Goal: Answer question/provide support

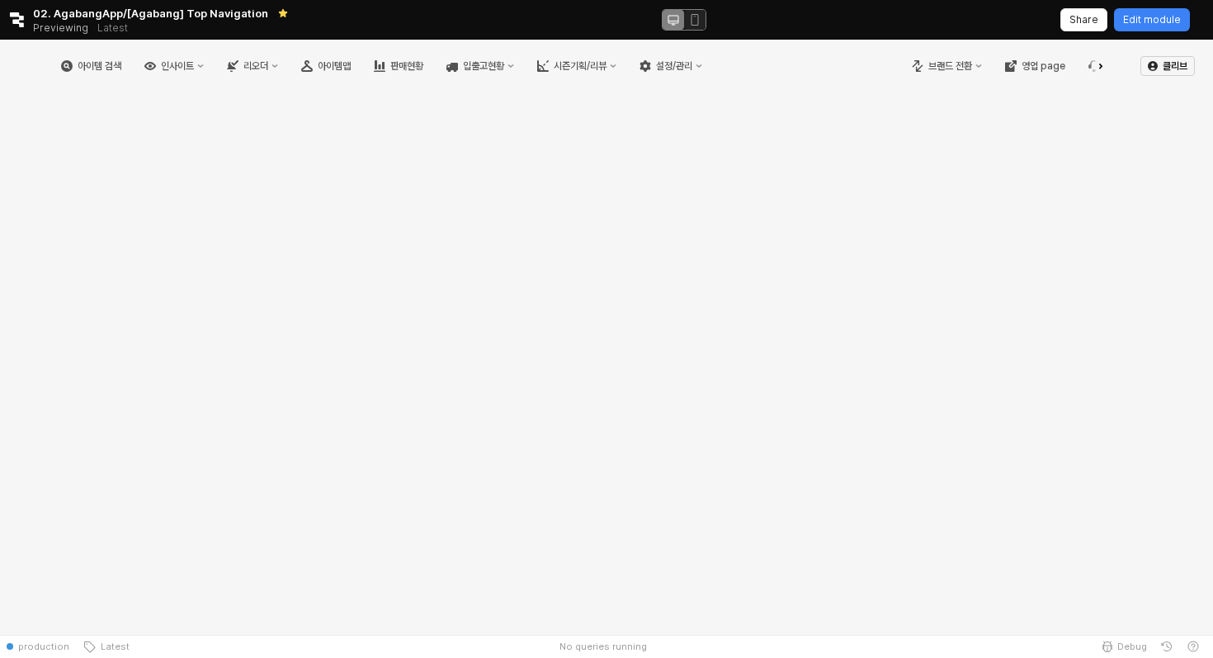
click at [1097, 62] on button "App Frame" at bounding box center [1101, 65] width 20 height 41
click at [1090, 63] on div "브랜드 전환 영업 page" at bounding box center [1000, 65] width 210 height 41
click at [1078, 68] on icon "버그 제보 및 기능 개선 요청" at bounding box center [1079, 66] width 12 height 12
click at [1092, 121] on div "문의 내역 확인하기" at bounding box center [1131, 124] width 87 height 13
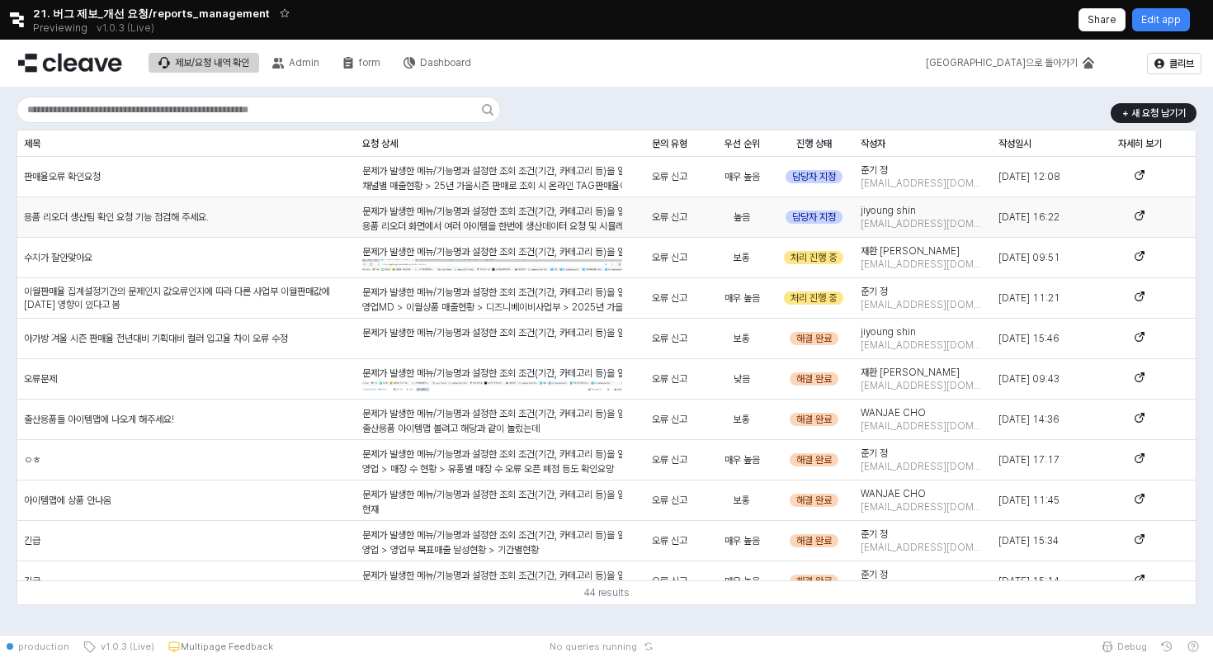
click at [217, 220] on div "용품 리오더 생산팀 확인 요청 기능 점검해 주세요." at bounding box center [186, 217] width 338 height 40
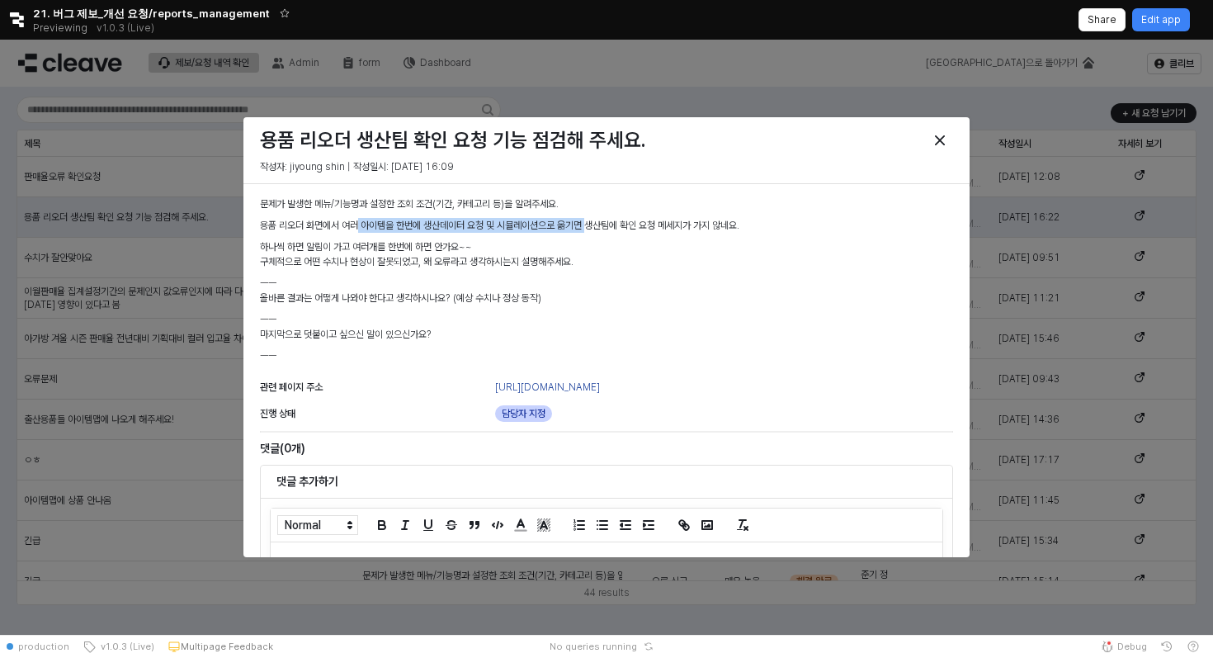
drag, startPoint x: 359, startPoint y: 224, endPoint x: 597, endPoint y: 224, distance: 237.6
click at [597, 224] on p "용품 리오더 화면에서 여러 아이템을 한번에 생산데이터 요청 및 시뮬레이션으로 옮기면 생산팀에 확인 요청 메세지가 가지 않네요." at bounding box center [606, 225] width 693 height 15
click at [523, 243] on p "하나씩 하면 알림이 가고 여러개를 한번에 하면 안가요~~" at bounding box center [606, 246] width 693 height 15
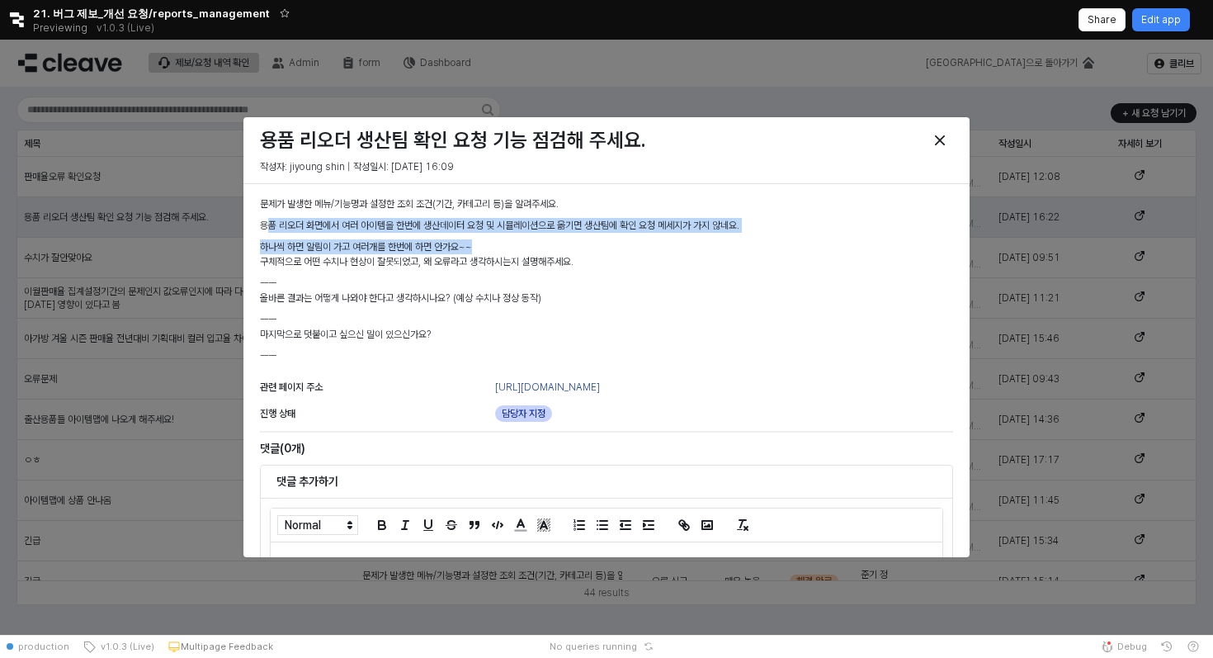
drag, startPoint x: 523, startPoint y: 243, endPoint x: 265, endPoint y: 223, distance: 259.1
click at [265, 223] on div "문제가 발생한 메뉴/기능명과 설정한 조회 조건(기간, 카테고리 등)을 알려주세요. 용품 리오더 화면에서 여러 아이템을 한번에 생산데이터 요청 …" at bounding box center [606, 282] width 693 height 173
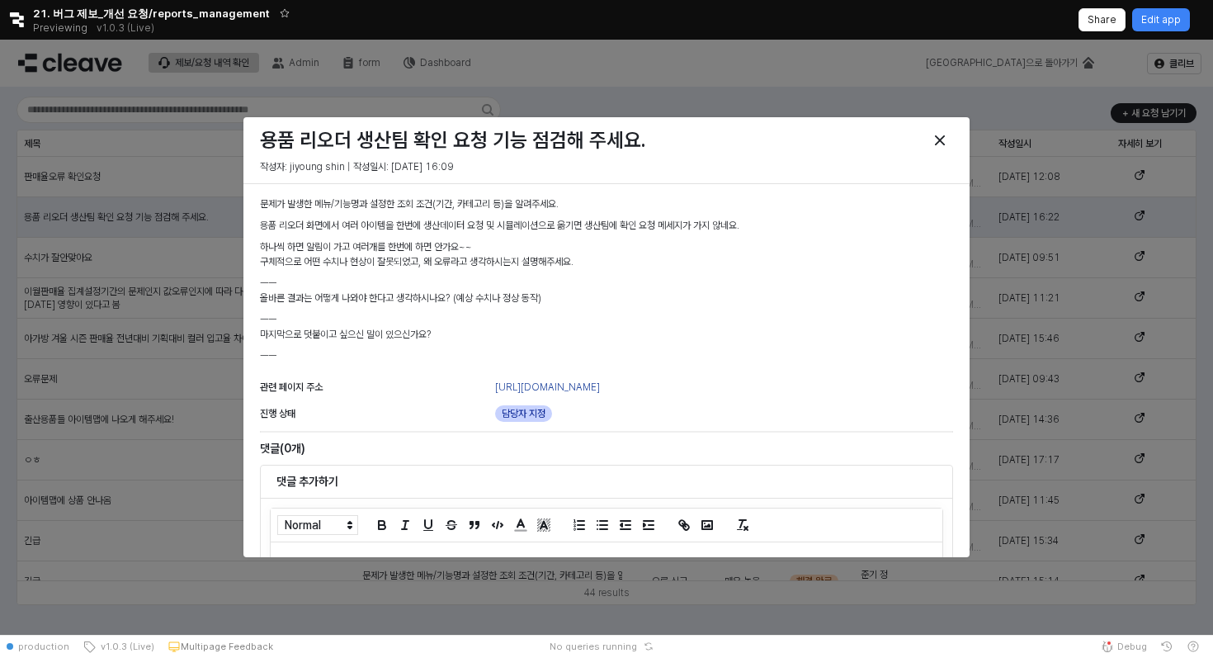
click at [260, 226] on p "용품 리오더 화면에서 여러 아이템을 한번에 생산데이터 요청 및 시뮬레이션으로 옮기면 생산팀에 확인 요청 메세지가 가지 않네요." at bounding box center [606, 225] width 693 height 15
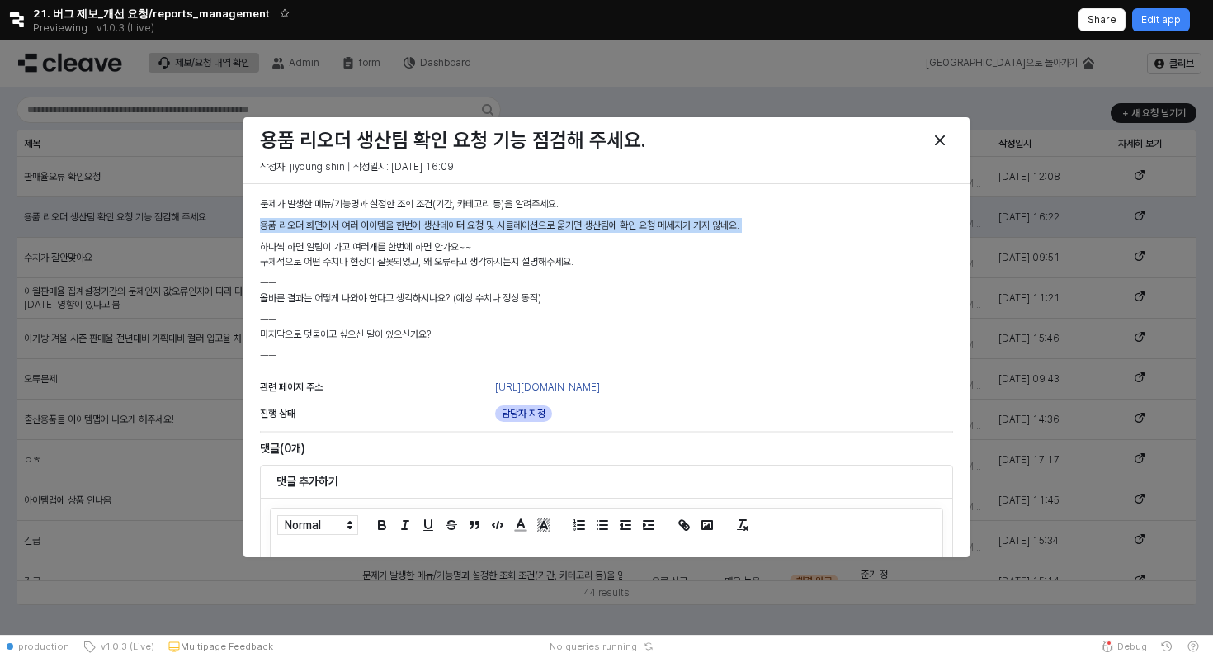
click at [260, 226] on p "용품 리오더 화면에서 여러 아이템을 한번에 생산데이터 요청 및 시뮬레이션으로 옮기면 생산팀에 확인 요청 메세지가 가지 않네요." at bounding box center [606, 225] width 693 height 15
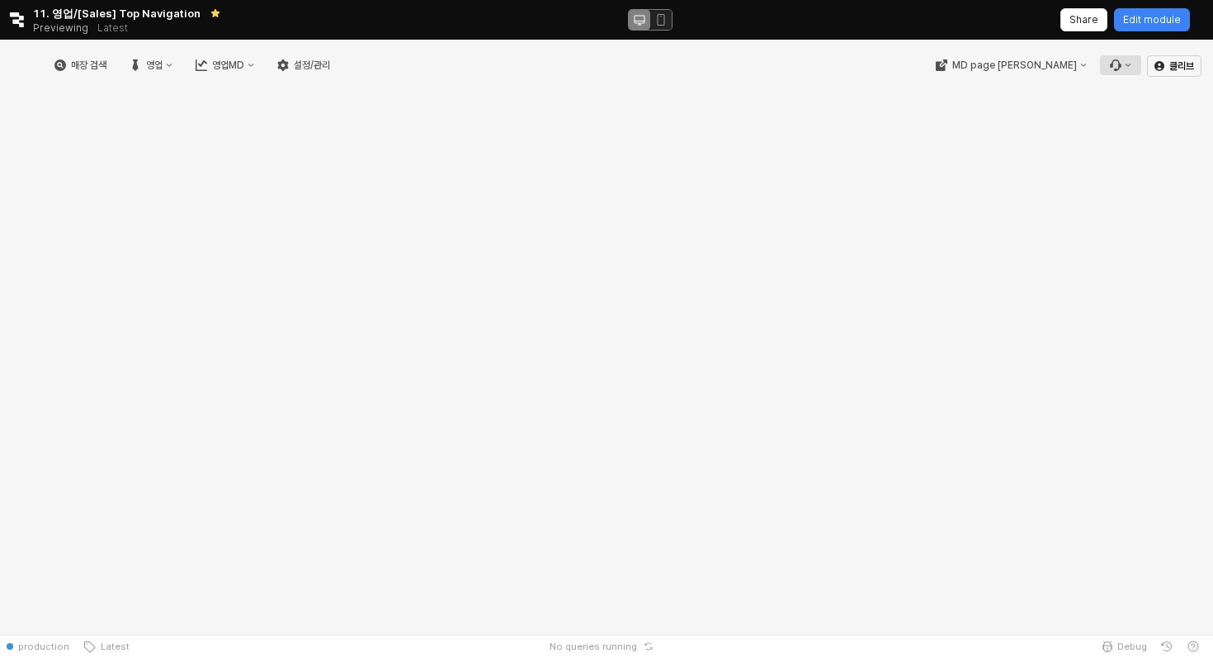
click at [1116, 62] on icon "Menu item 6" at bounding box center [1115, 65] width 12 height 12
click at [1136, 120] on div "문의 내역 확인하기" at bounding box center [1138, 123] width 87 height 13
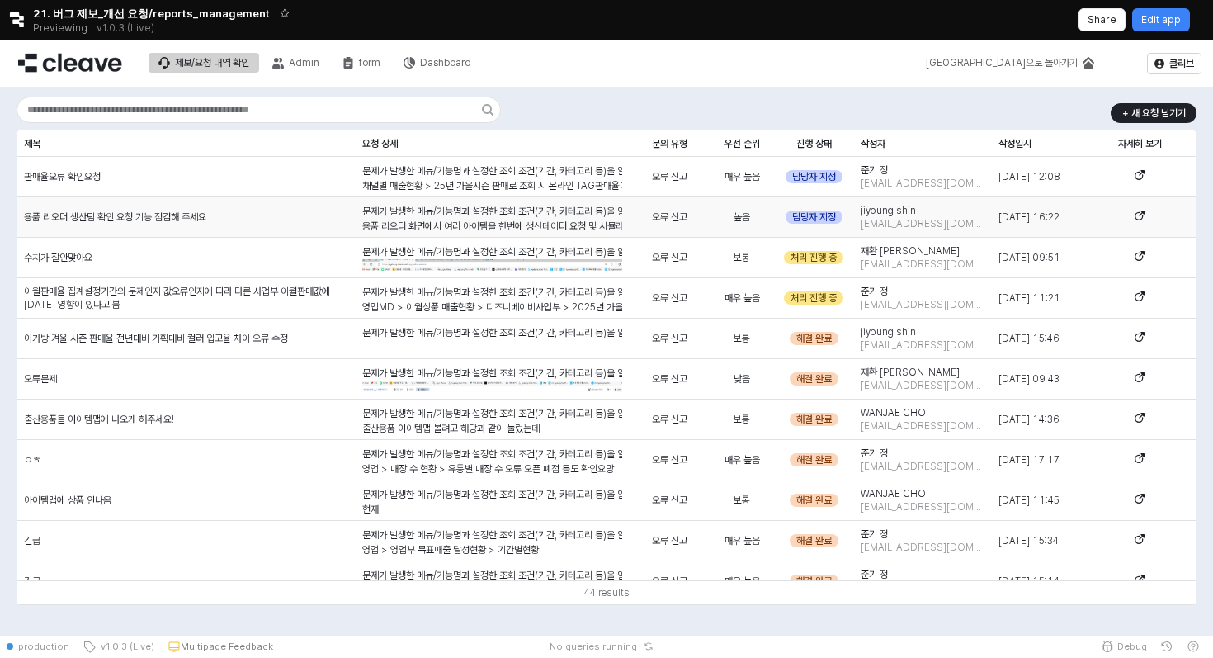
click at [199, 226] on div "용품 리오더 생산팀 확인 요청 기능 점검해 주세요." at bounding box center [186, 217] width 338 height 40
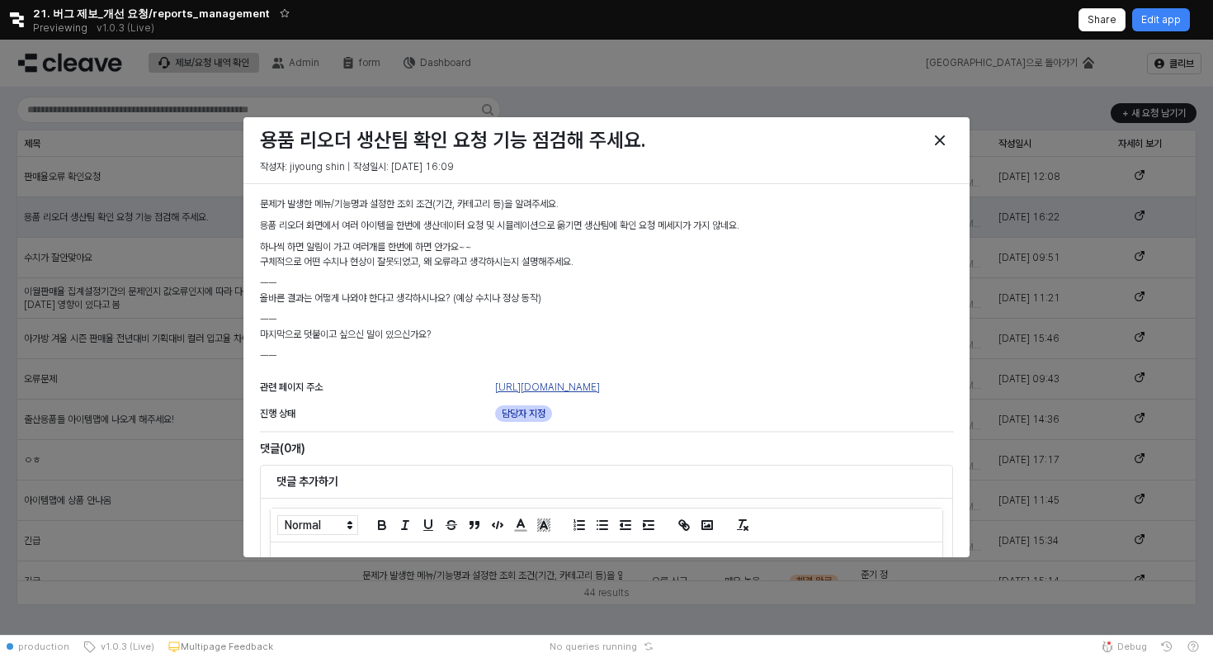
click at [600, 388] on link "https://agabang.cleave.work/app/reorder_simulation_supplies_agabang" at bounding box center [547, 387] width 105 height 12
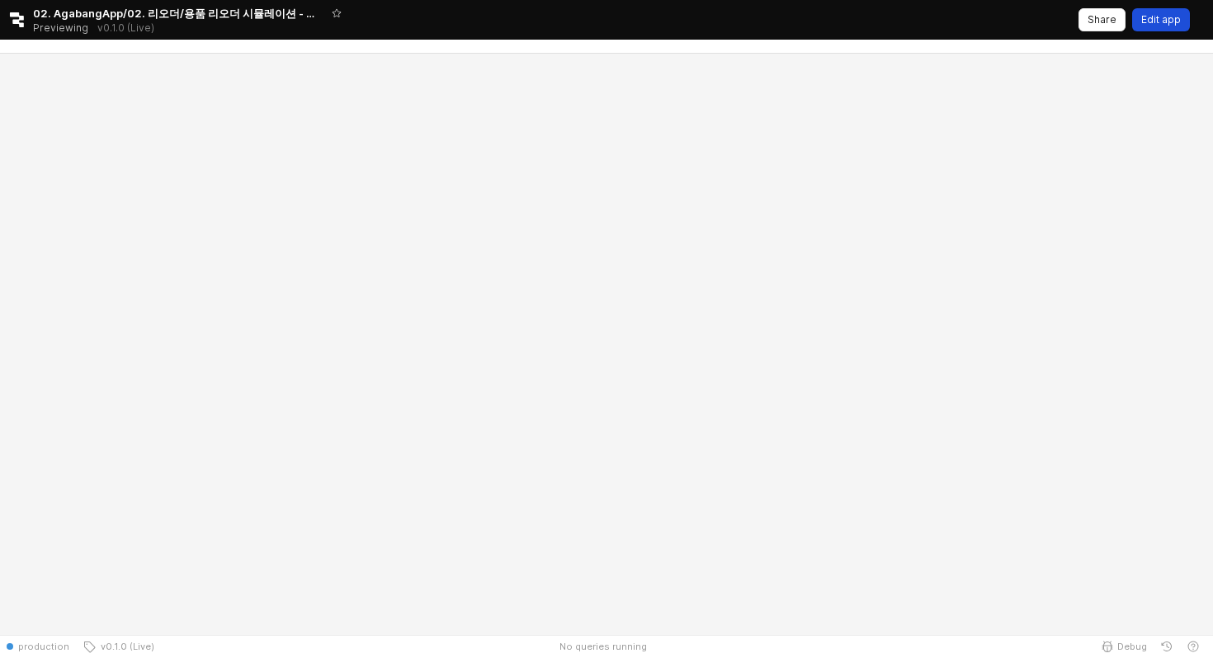
click at [1171, 10] on div "Edit app" at bounding box center [1161, 19] width 40 height 21
